Goal: Task Accomplishment & Management: Manage account settings

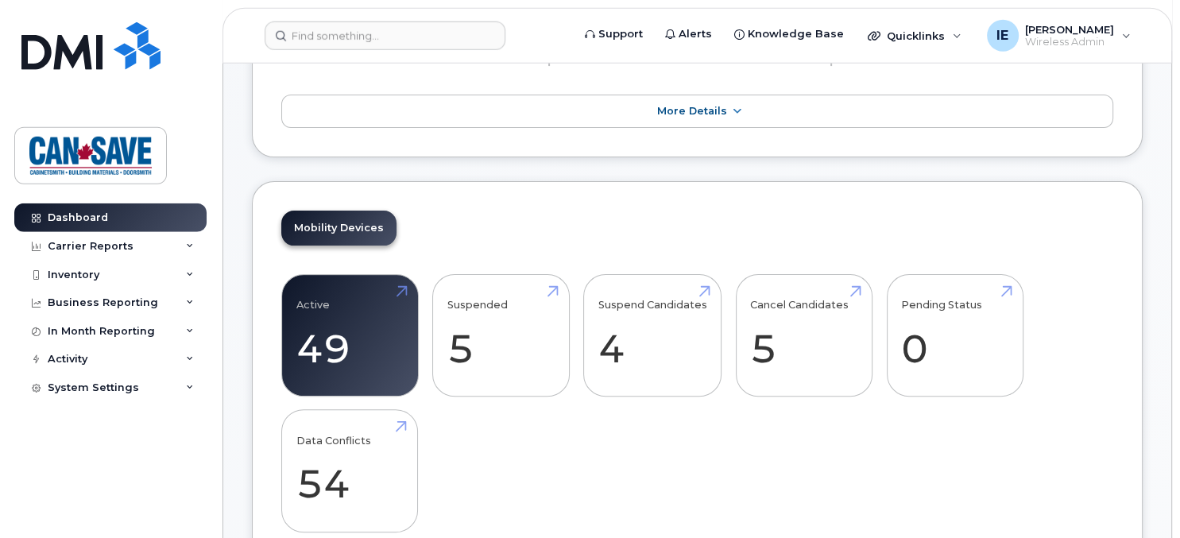
scroll to position [381, 0]
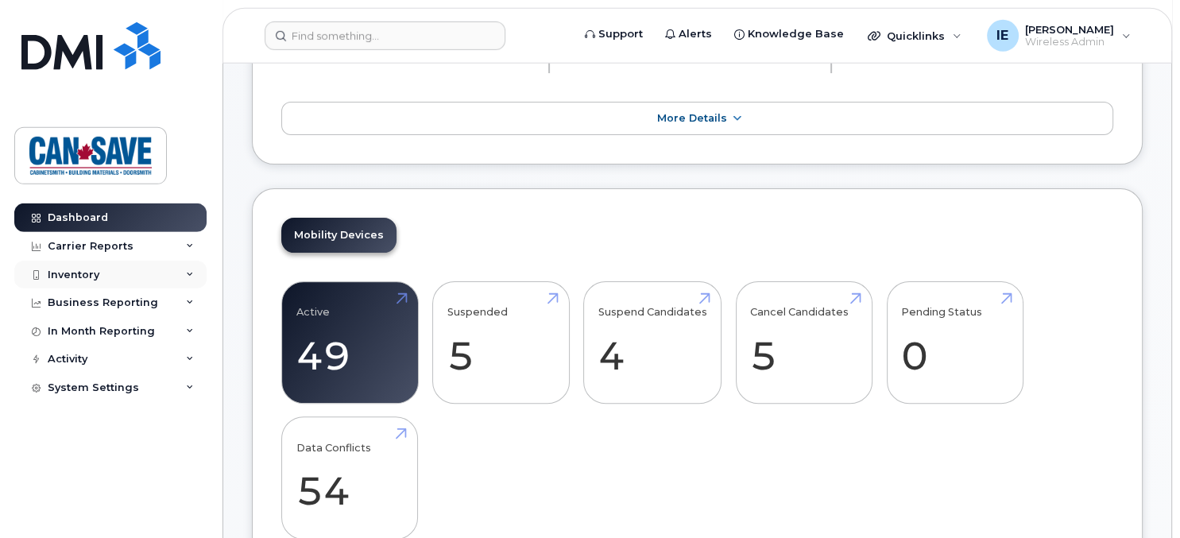
click at [72, 266] on div "Inventory" at bounding box center [110, 275] width 192 height 29
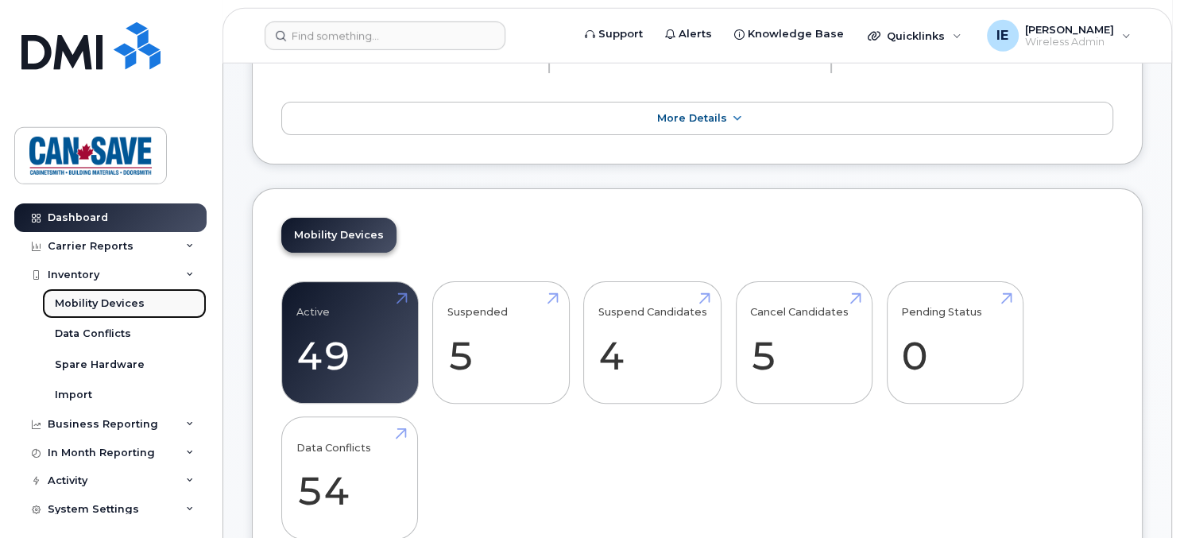
click at [89, 304] on div "Mobility Devices" at bounding box center [100, 303] width 90 height 14
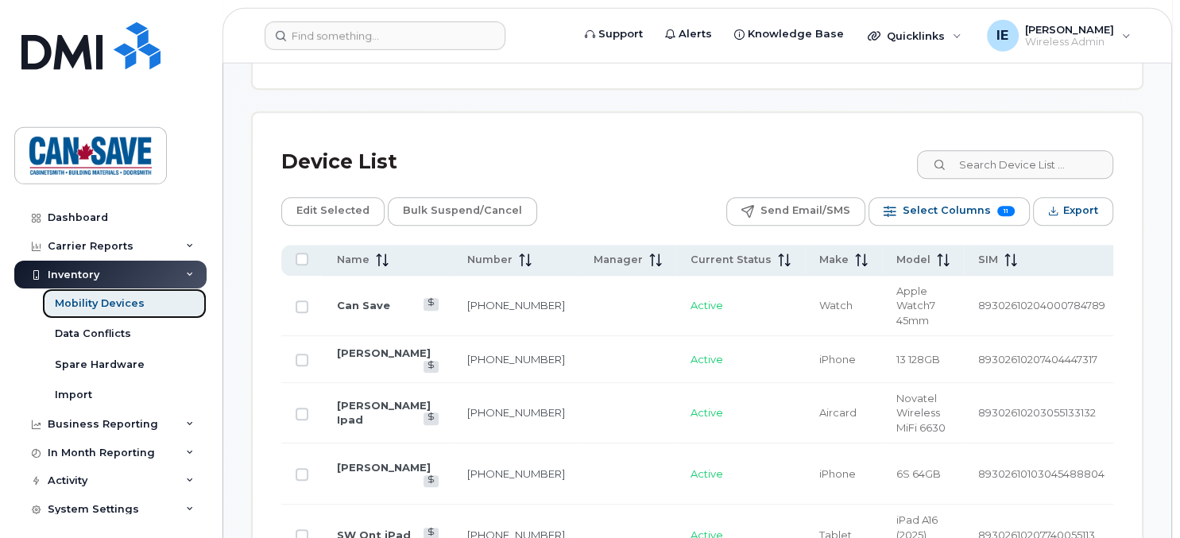
scroll to position [716, 0]
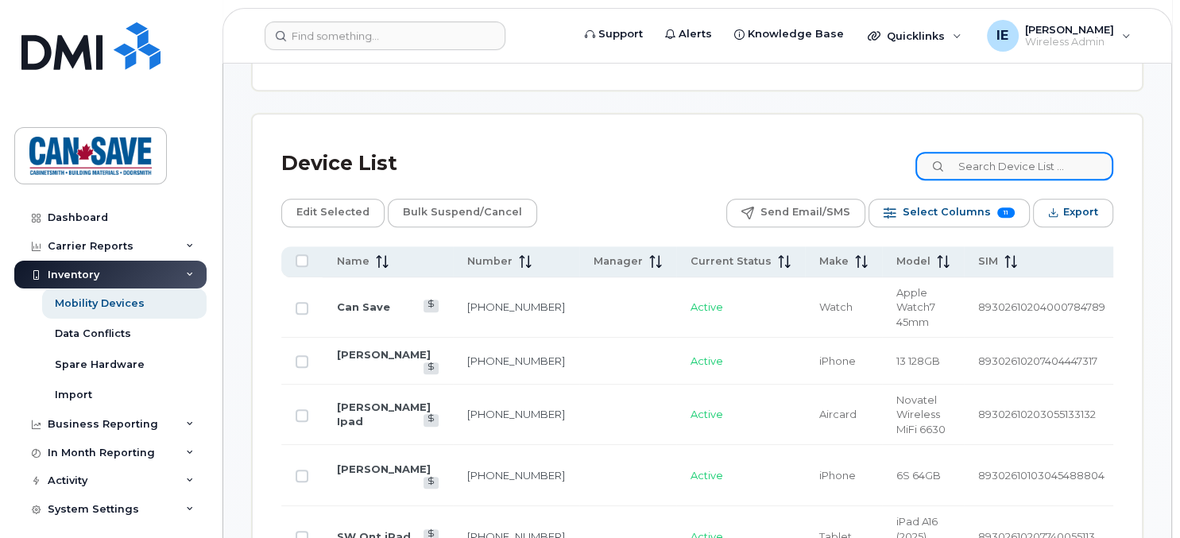
click at [966, 167] on input at bounding box center [1015, 166] width 198 height 29
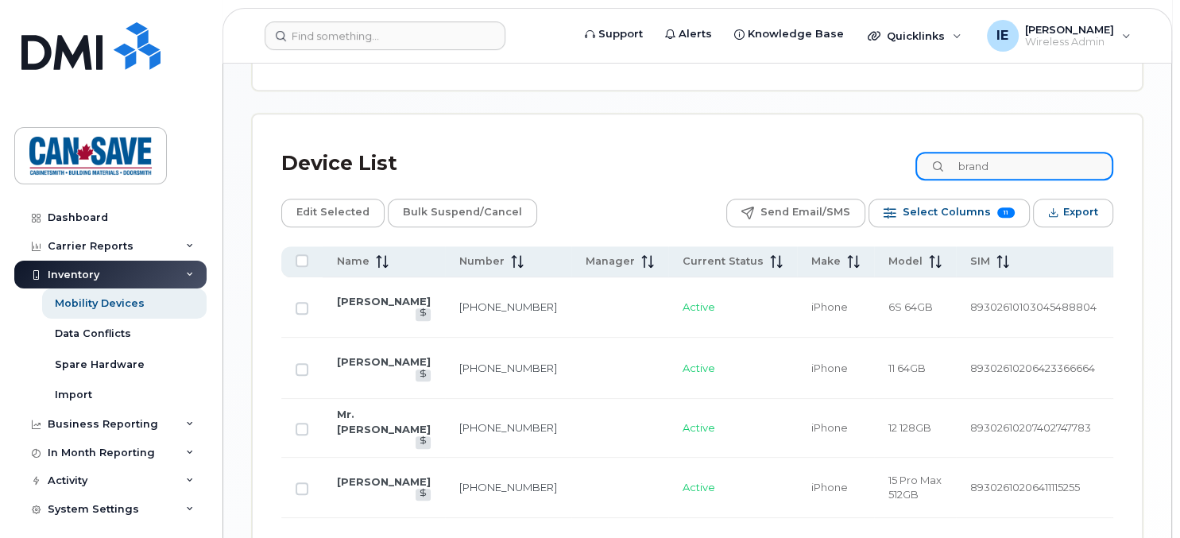
scroll to position [660, 0]
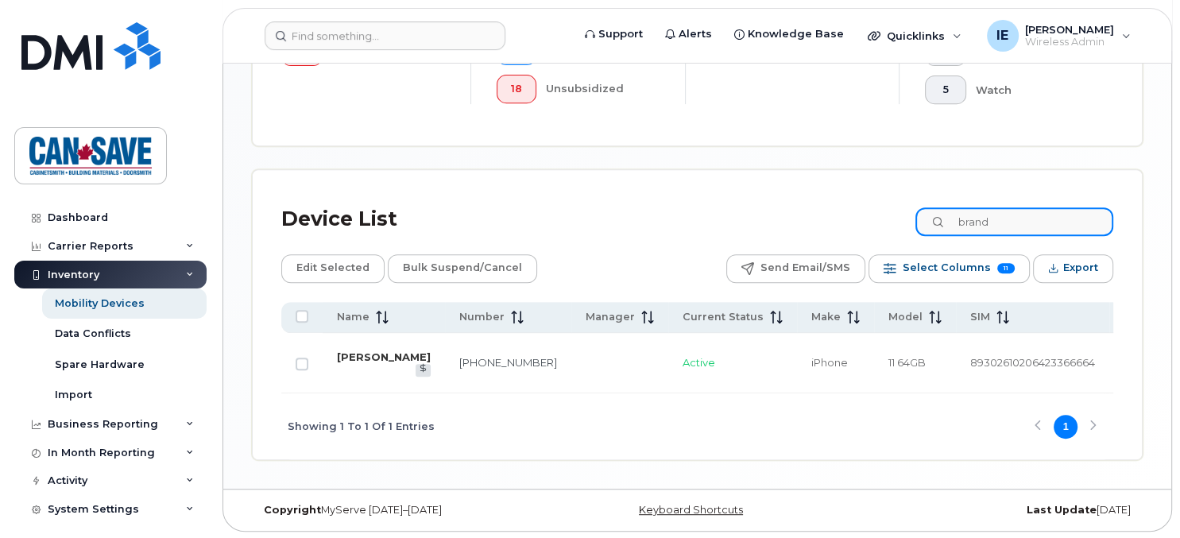
type input "brand"
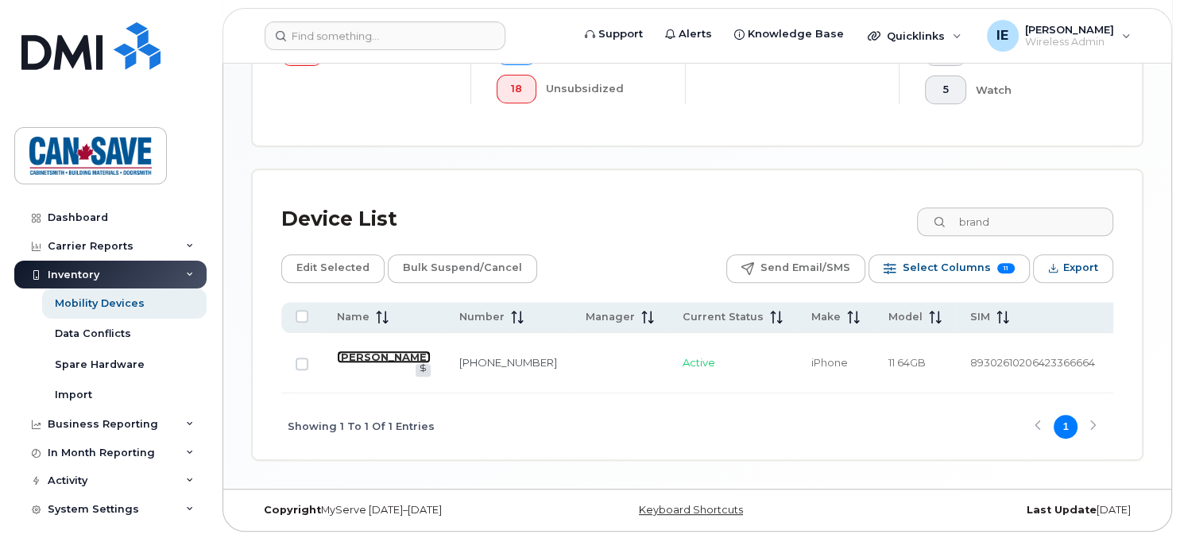
click at [354, 360] on link "[PERSON_NAME]" at bounding box center [384, 356] width 94 height 13
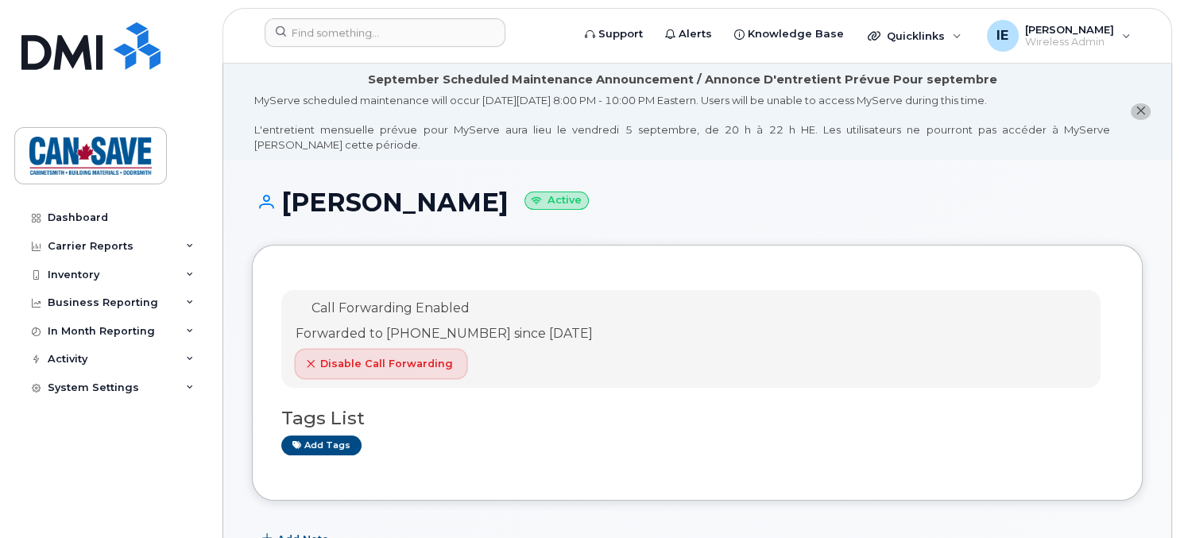
click at [414, 370] on span "Disable Call Forwarding" at bounding box center [386, 363] width 133 height 15
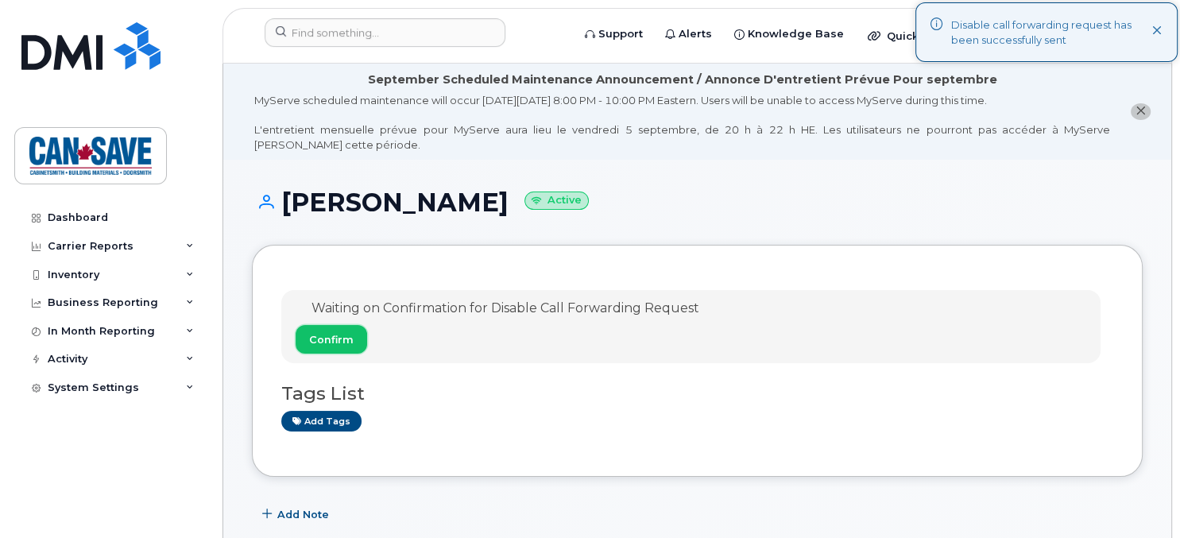
click at [339, 335] on span "Confirm" at bounding box center [331, 339] width 45 height 15
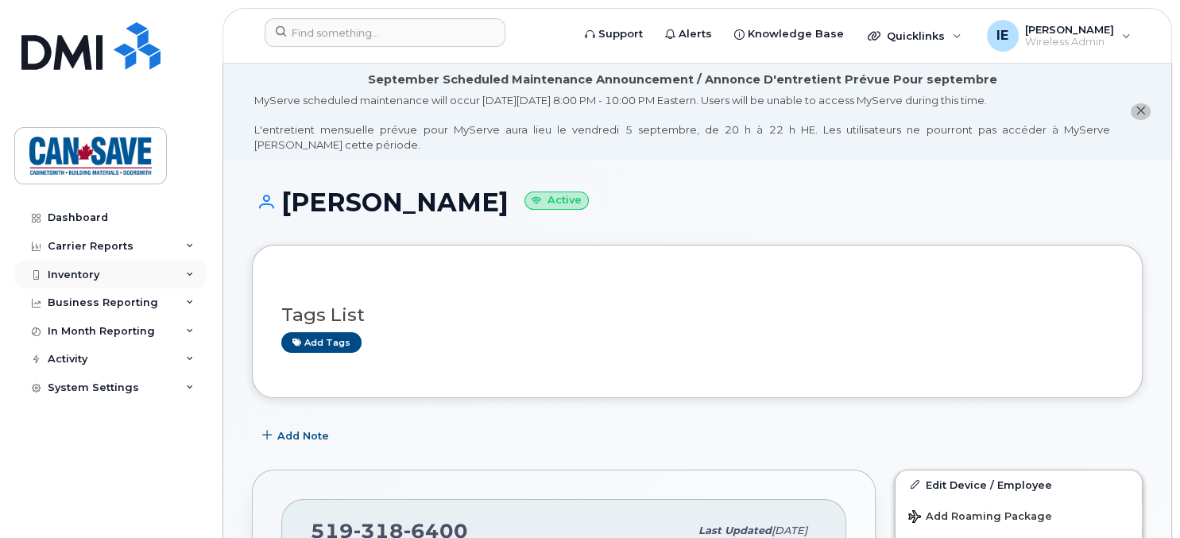
click at [69, 278] on div "Inventory" at bounding box center [74, 275] width 52 height 13
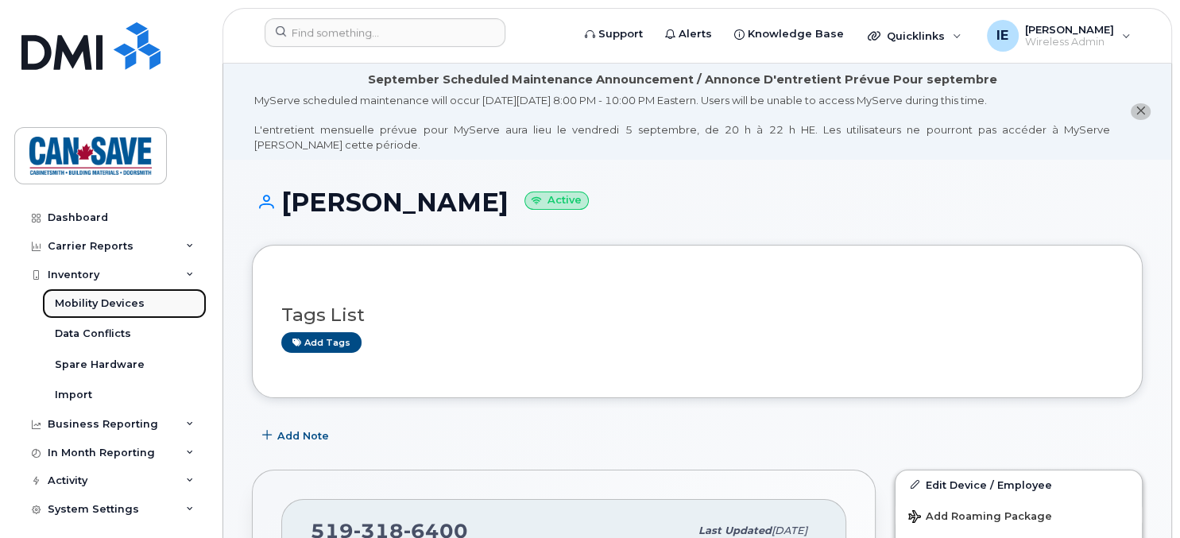
click at [87, 296] on div "Mobility Devices" at bounding box center [100, 303] width 90 height 14
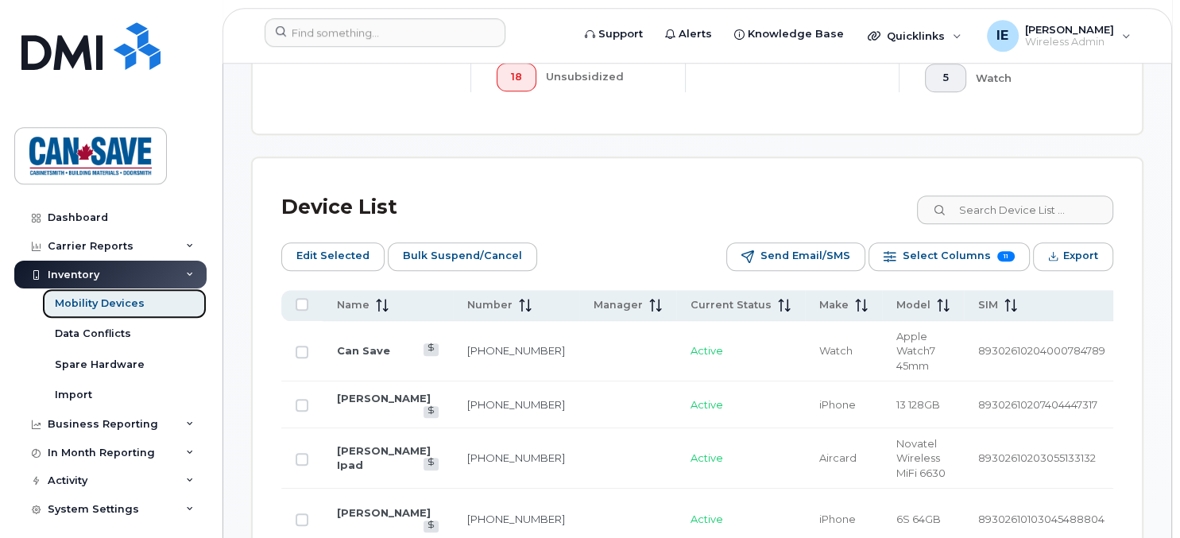
scroll to position [699, 0]
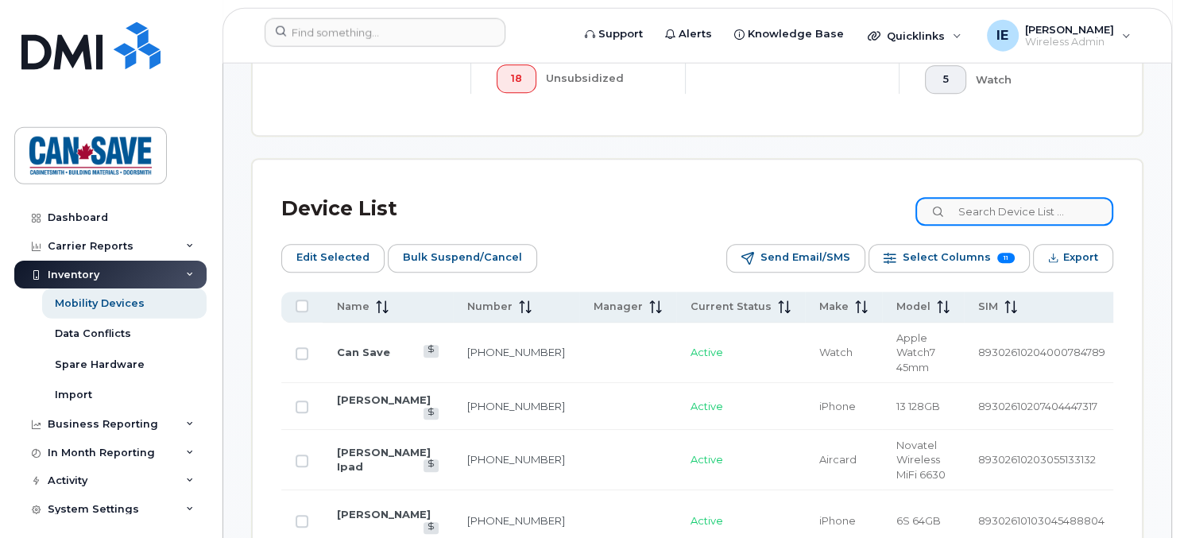
click at [943, 205] on input at bounding box center [1015, 211] width 198 height 29
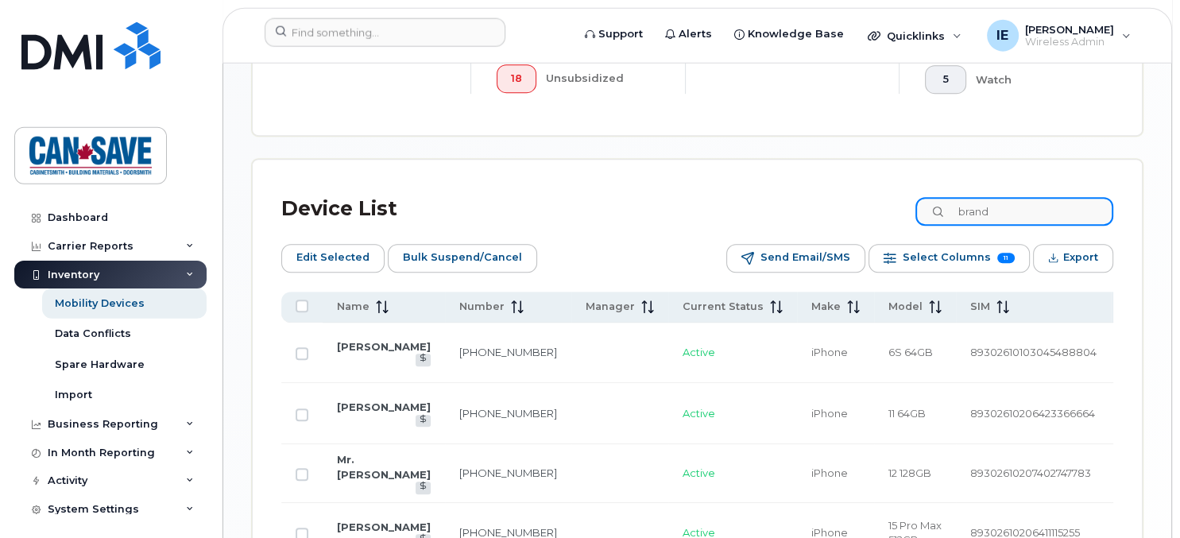
scroll to position [689, 0]
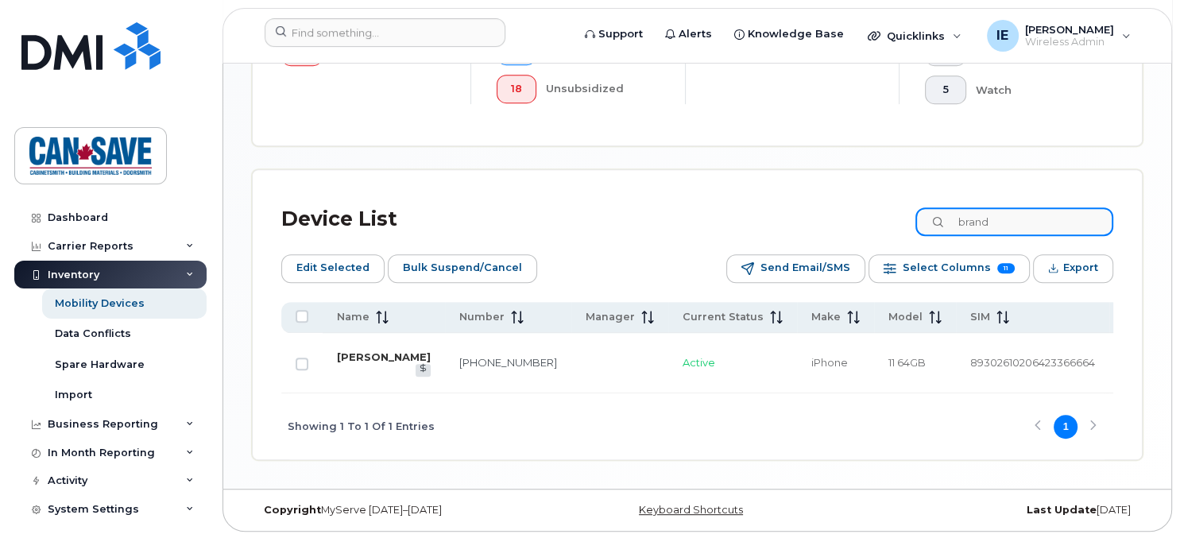
type input "brand"
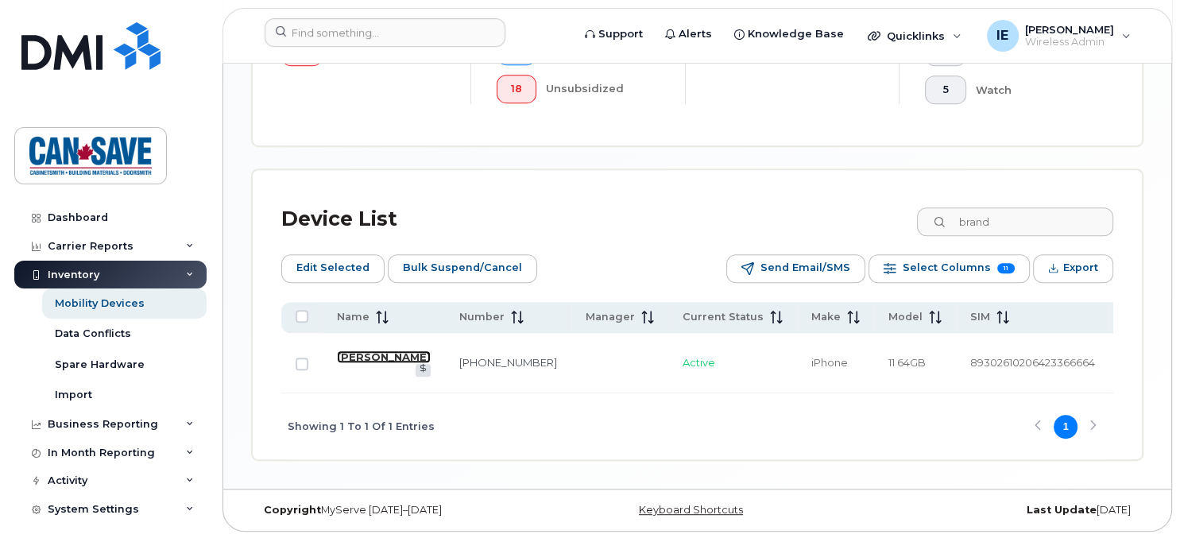
click at [361, 363] on link "[PERSON_NAME]" at bounding box center [384, 356] width 94 height 13
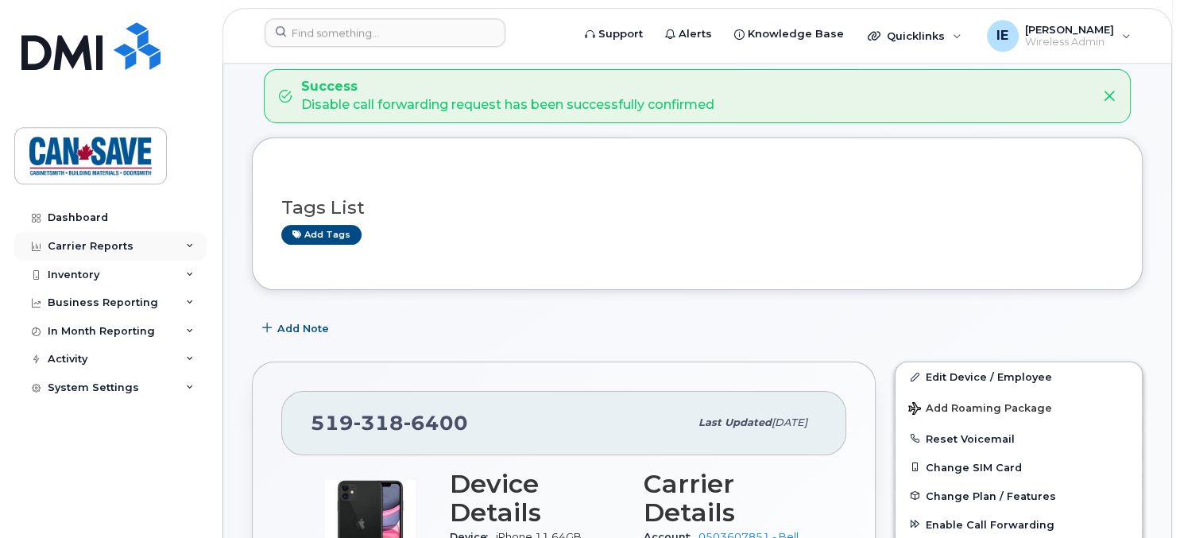
scroll to position [174, 0]
click at [75, 261] on div "Inventory" at bounding box center [110, 275] width 192 height 29
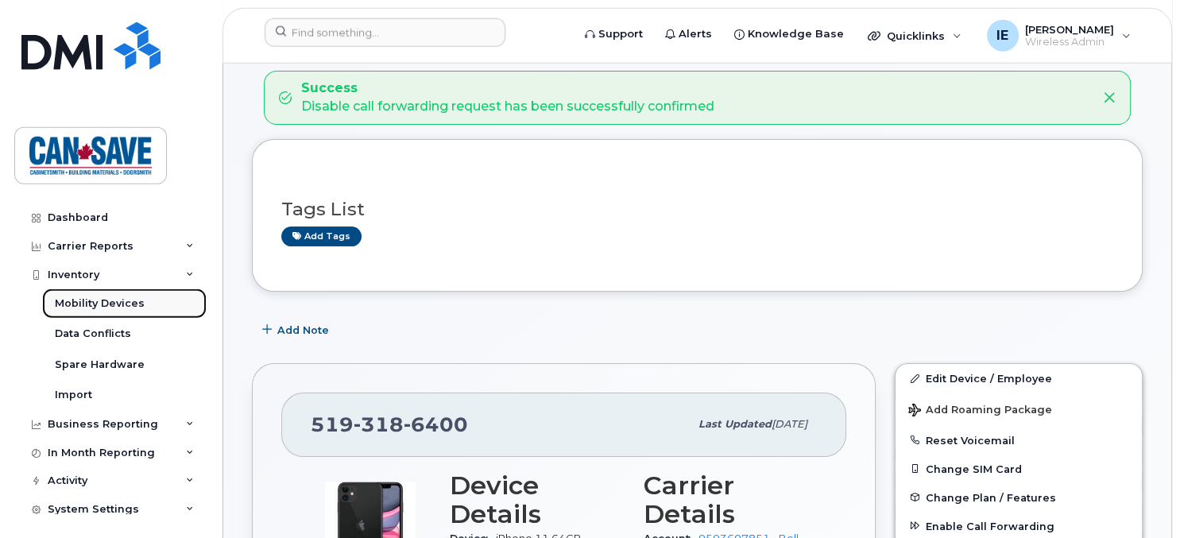
click at [110, 304] on div "Mobility Devices" at bounding box center [100, 303] width 90 height 14
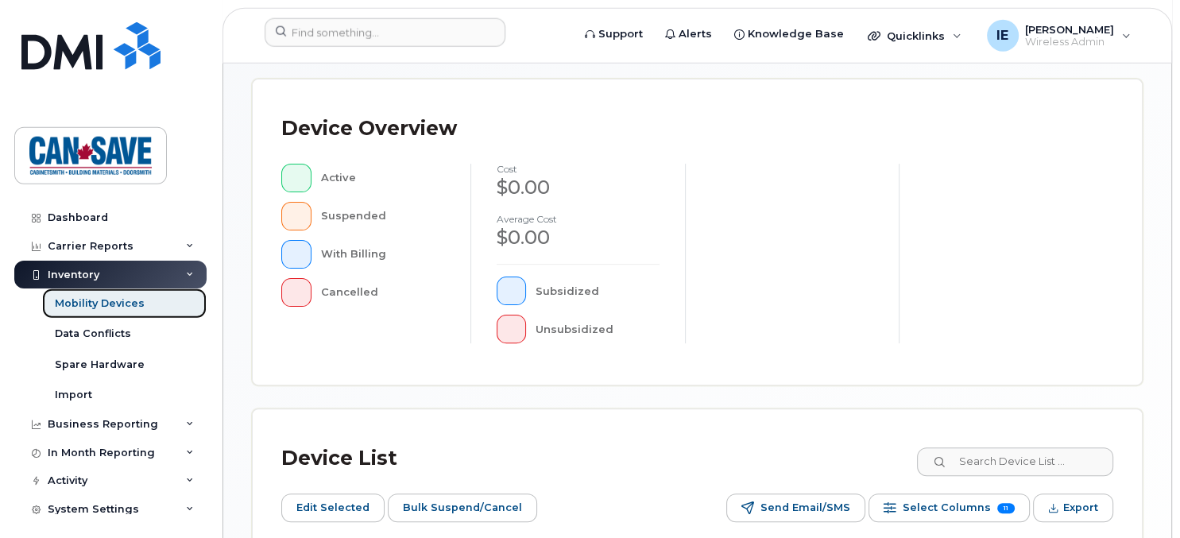
scroll to position [416, 0]
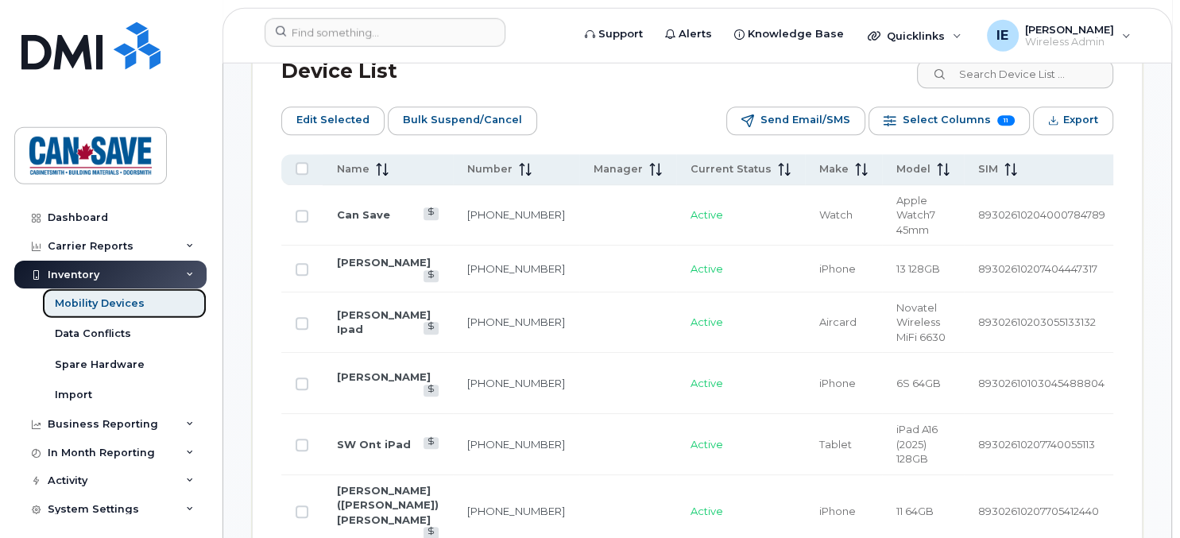
scroll to position [838, 0]
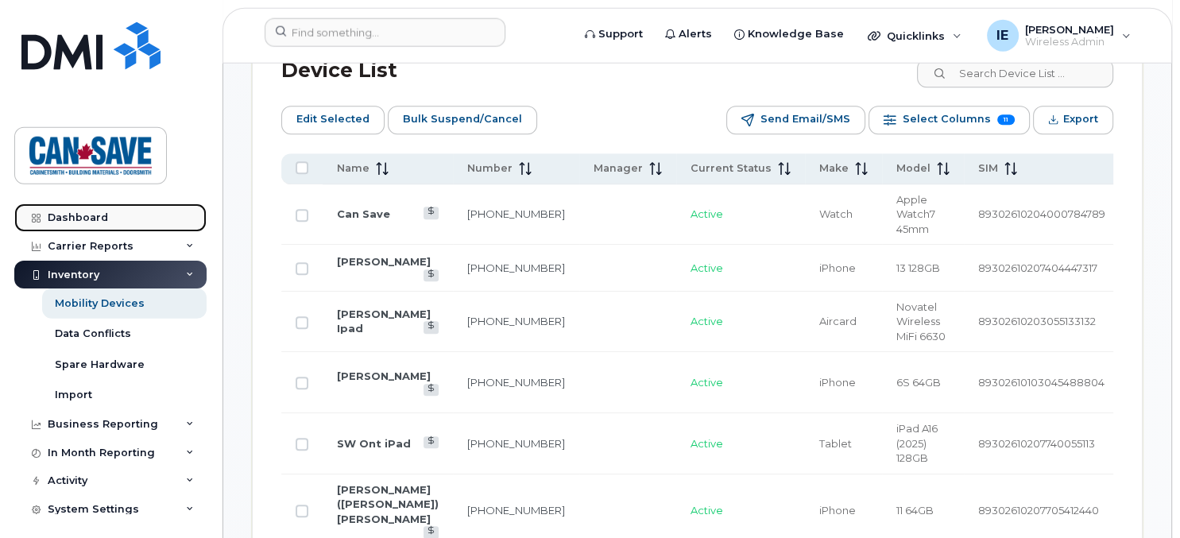
click at [85, 220] on div "Dashboard" at bounding box center [78, 217] width 60 height 13
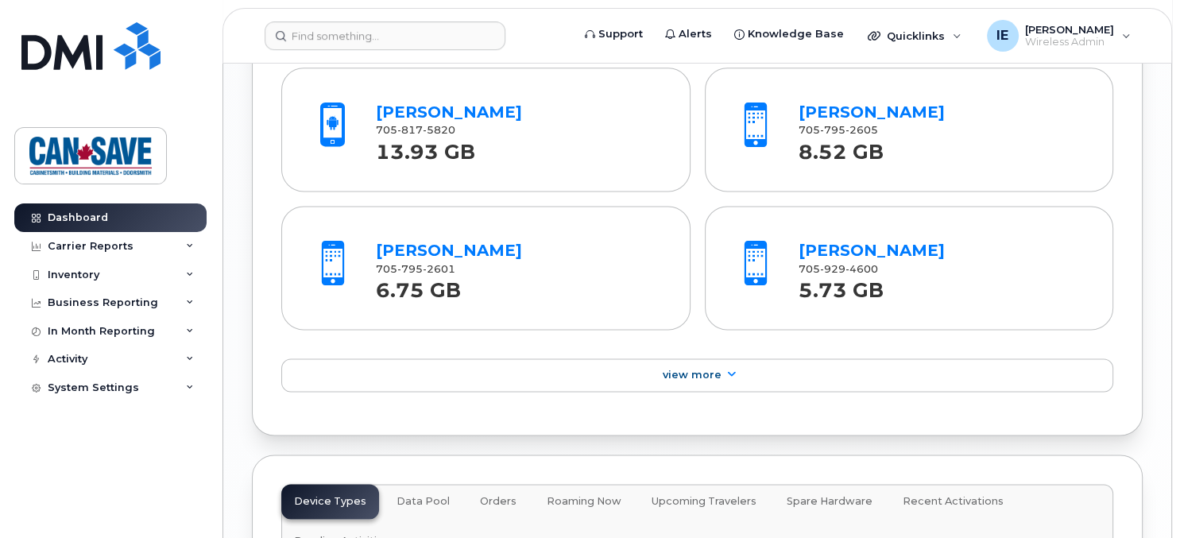
scroll to position [2042, 0]
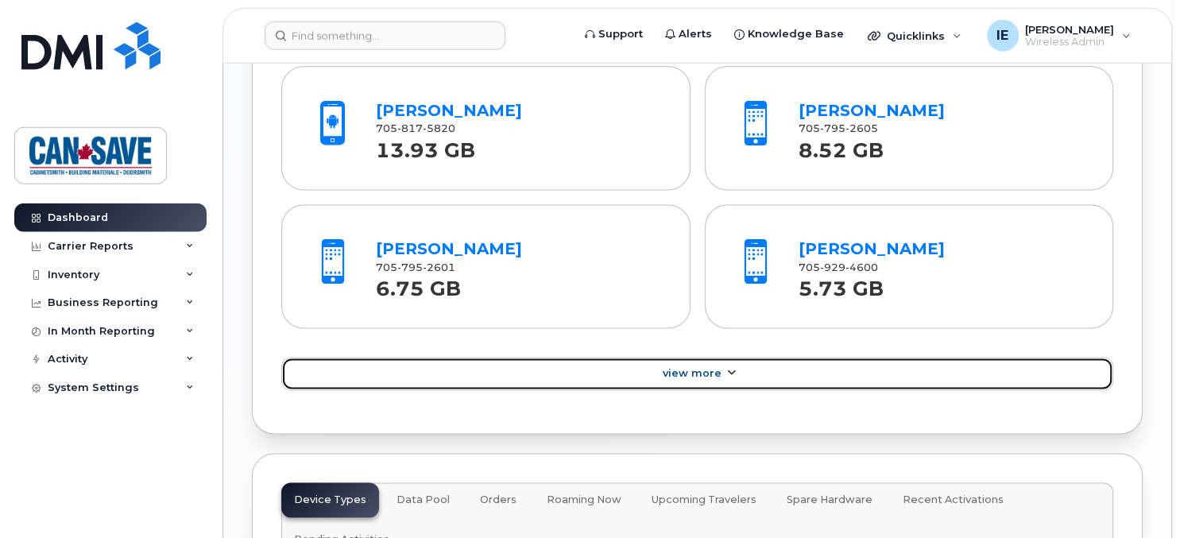
click at [703, 369] on span "View More" at bounding box center [692, 374] width 59 height 12
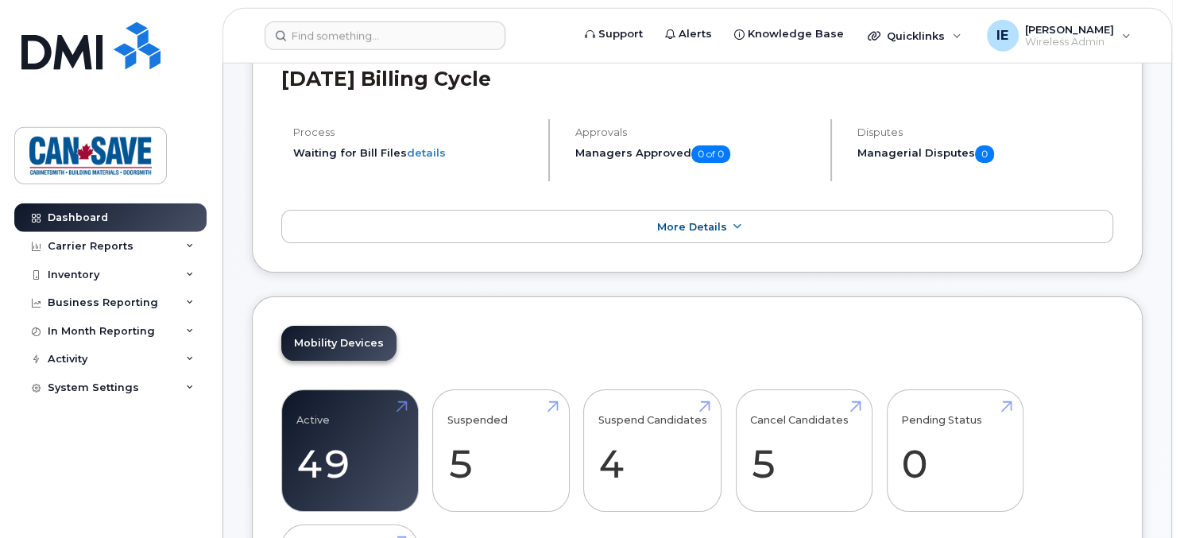
scroll to position [203, 0]
click at [1113, 33] on span "[PERSON_NAME]" at bounding box center [1069, 29] width 89 height 13
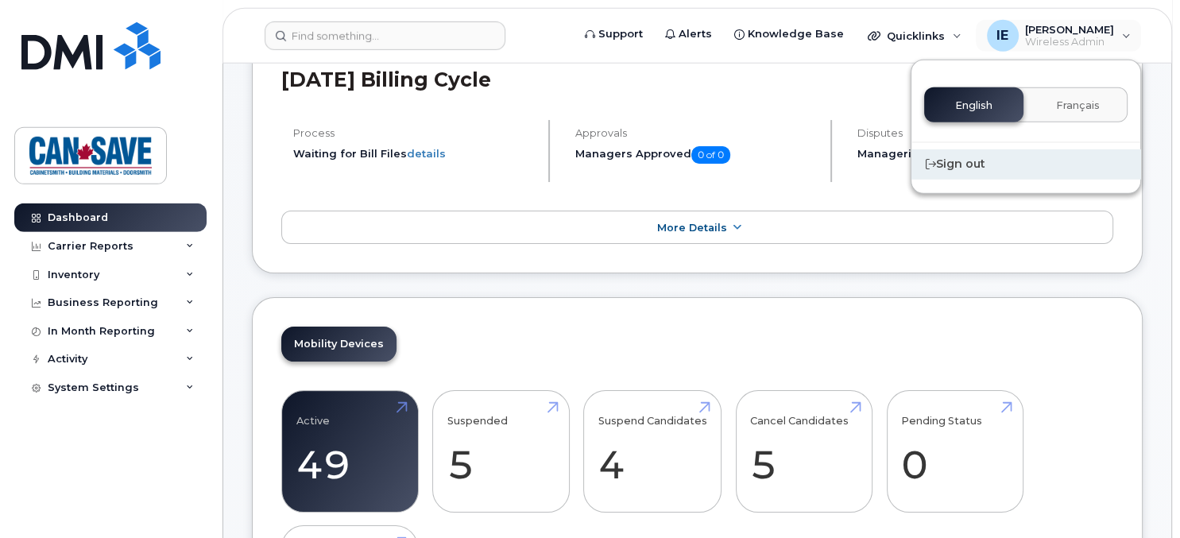
click at [968, 165] on div "Sign out" at bounding box center [1026, 163] width 229 height 29
